Goal: Information Seeking & Learning: Learn about a topic

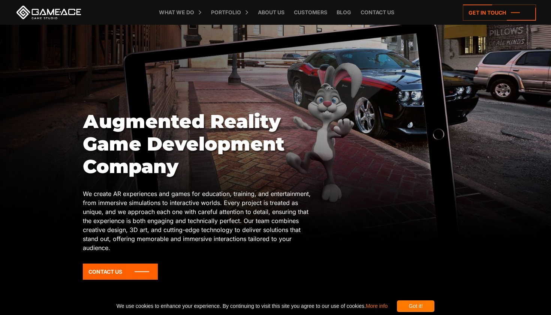
click at [62, 124] on div at bounding box center [275, 135] width 551 height 220
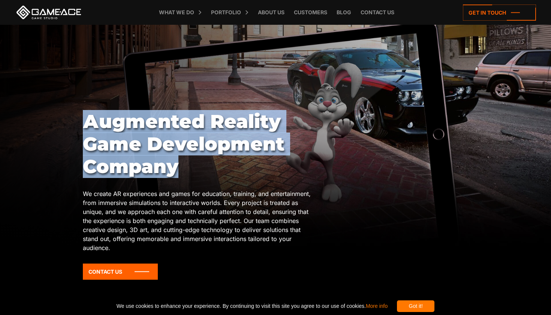
drag, startPoint x: 82, startPoint y: 122, endPoint x: 190, endPoint y: 168, distance: 117.9
copy body "Аugmented Reality Game Development Company"
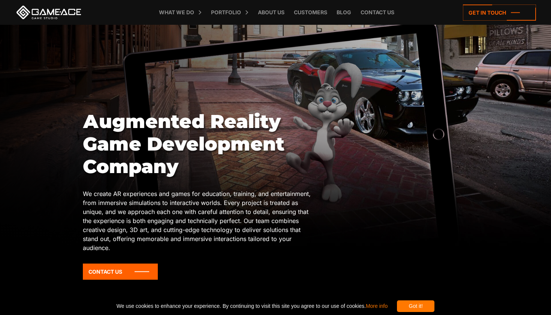
click at [439, 1] on div "What we do Game development Game development Full-Cycle Game Development Game C…" at bounding box center [275, 12] width 521 height 25
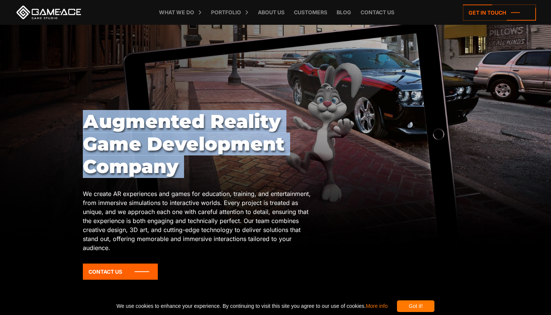
drag, startPoint x: 85, startPoint y: 118, endPoint x: 194, endPoint y: 180, distance: 125.8
click at [193, 182] on div "Аugmented Reality Game Development Company We create AR experiences and games f…" at bounding box center [198, 197] width 231 height 175
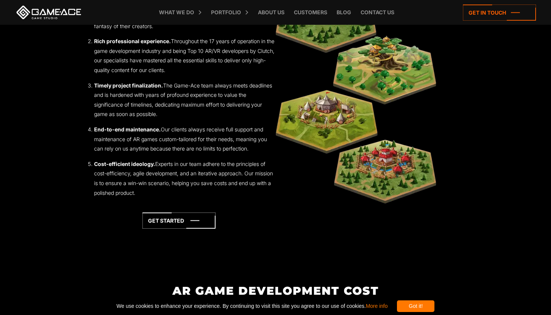
scroll to position [1207, 0]
